Goal: Information Seeking & Learning: Learn about a topic

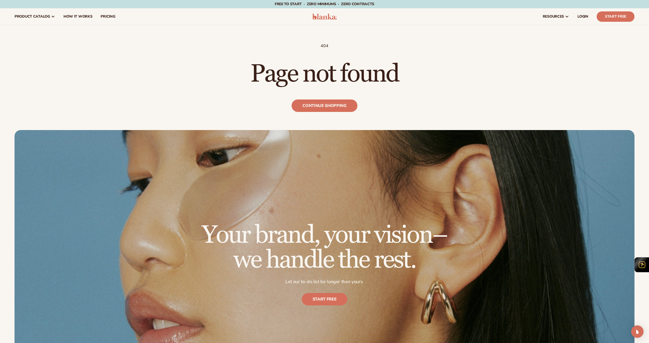
click at [328, 19] on img at bounding box center [325, 16] width 25 height 6
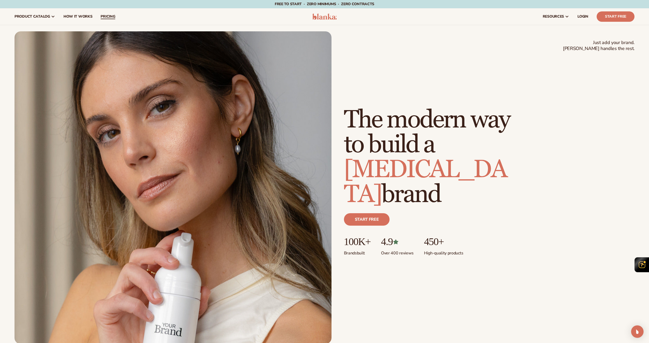
click at [105, 19] on link "pricing" at bounding box center [107, 16] width 23 height 17
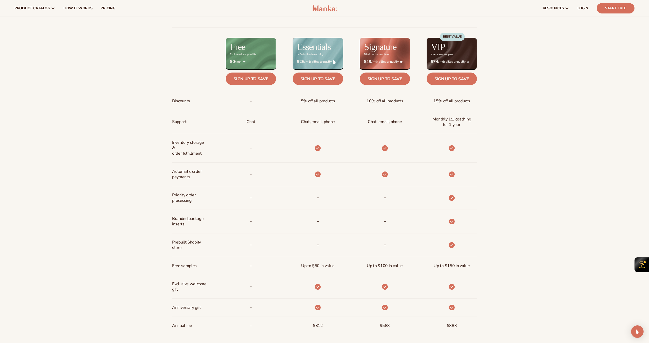
scroll to position [259, 0]
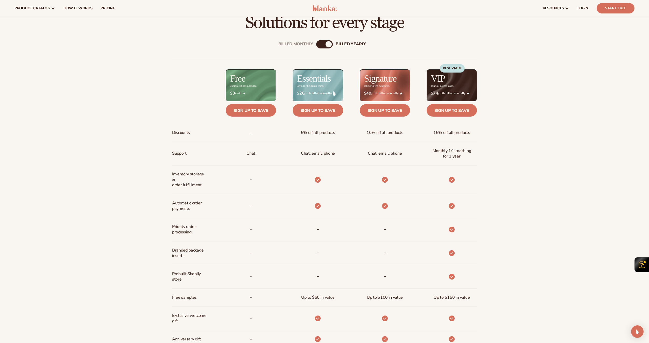
click at [319, 47] on div "Billed Monthly" at bounding box center [319, 44] width 6 height 6
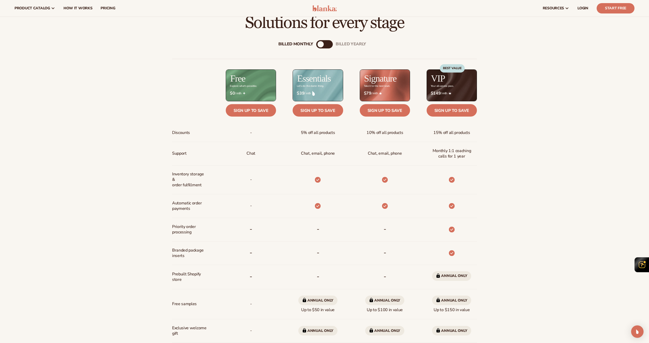
click at [326, 45] on div "Billed Monthly billed Yearly" at bounding box center [324, 44] width 17 height 8
click at [332, 43] on div "billed Yearly" at bounding box center [330, 44] width 6 height 6
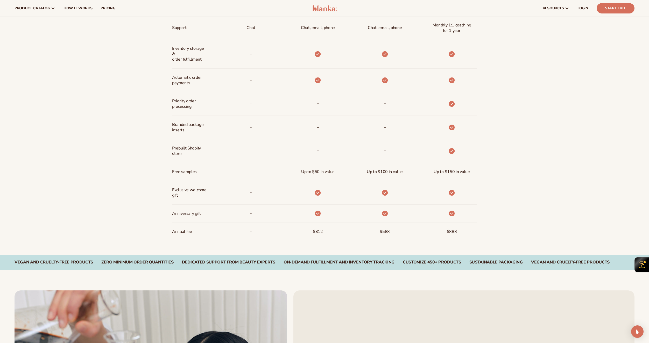
scroll to position [311, 0]
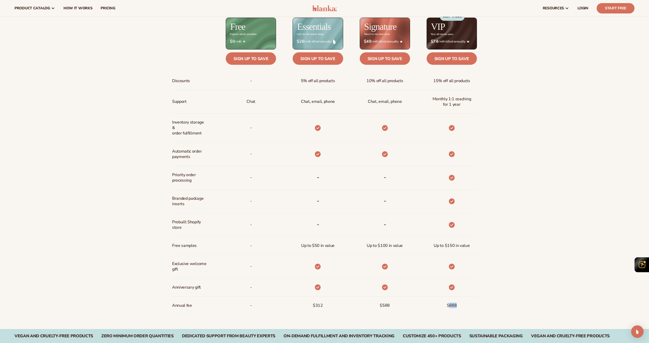
drag, startPoint x: 454, startPoint y: 307, endPoint x: 464, endPoint y: 309, distance: 10.1
click at [464, 309] on div "$888" at bounding box center [443, 306] width 67 height 18
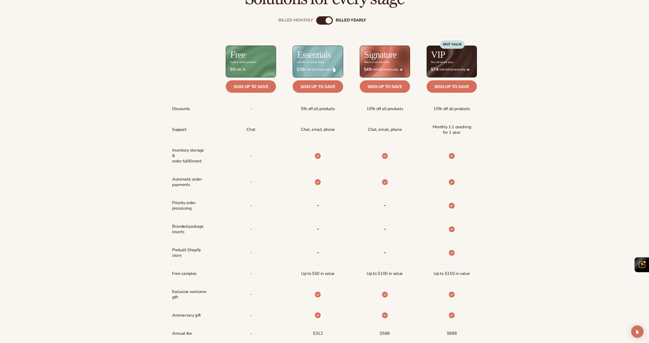
scroll to position [285, 0]
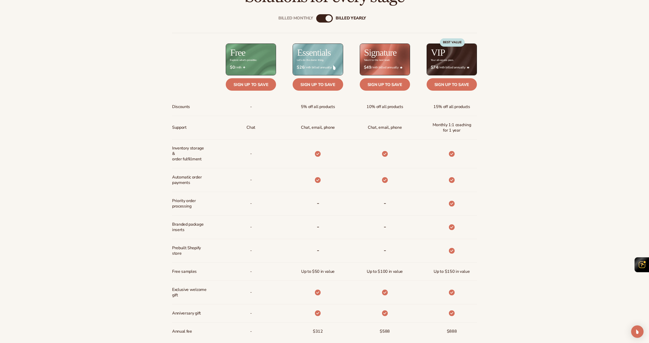
click at [324, 21] on div "Billed Monthly billed Yearly" at bounding box center [324, 18] width 17 height 8
click at [321, 20] on div "Billed Monthly" at bounding box center [319, 18] width 6 height 6
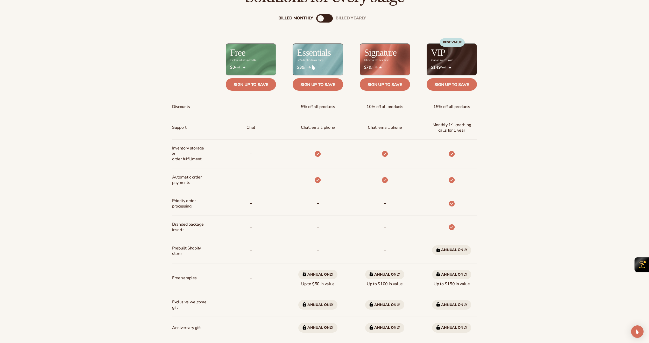
click at [447, 252] on span "Annual only" at bounding box center [451, 251] width 39 height 10
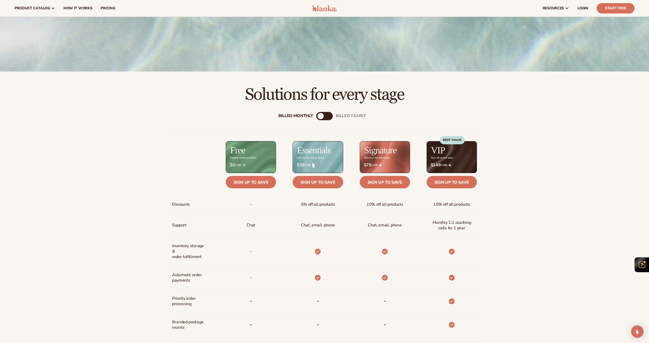
scroll to position [104, 0]
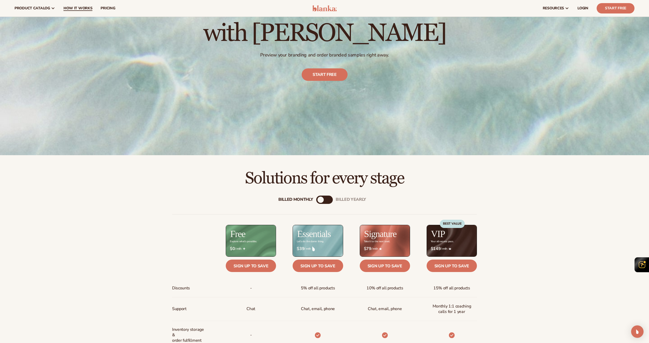
click at [73, 7] on span "How It Works" at bounding box center [78, 8] width 29 height 4
